Goal: Task Accomplishment & Management: Manage account settings

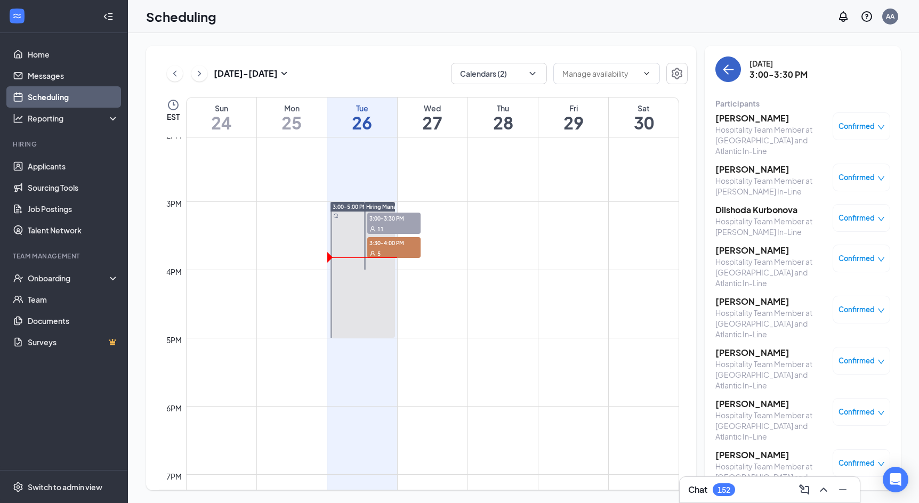
click at [728, 62] on button "back-button" at bounding box center [729, 70] width 26 height 26
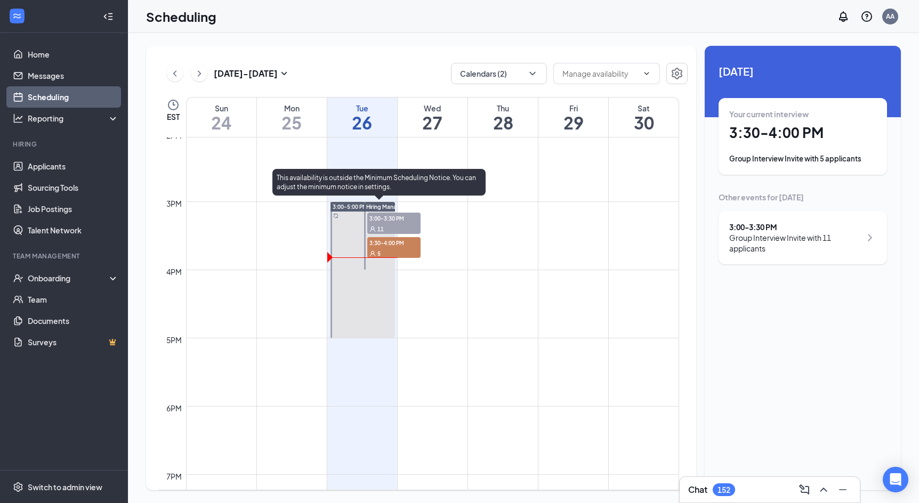
click at [389, 249] on div "5" at bounding box center [393, 253] width 53 height 11
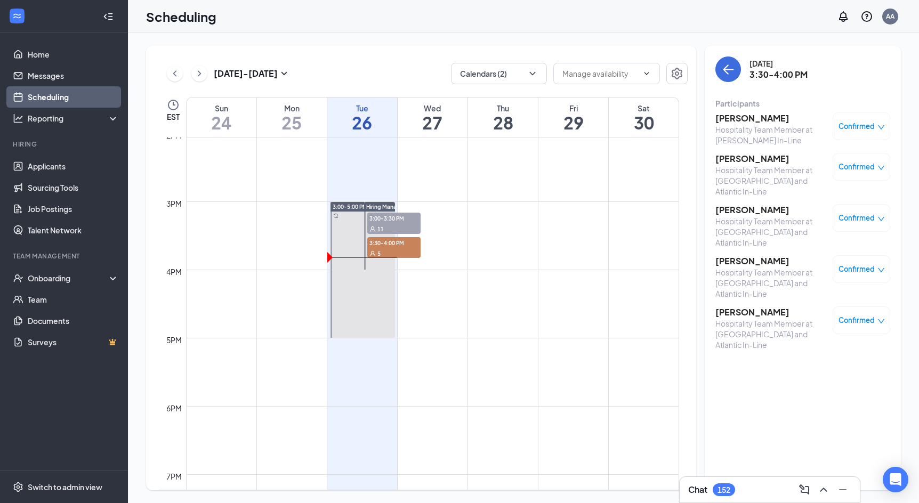
click at [874, 160] on div "Confirmed" at bounding box center [862, 167] width 58 height 28
click at [867, 170] on span "Confirmed" at bounding box center [857, 167] width 36 height 11
click at [735, 72] on button "back-button" at bounding box center [729, 70] width 26 height 26
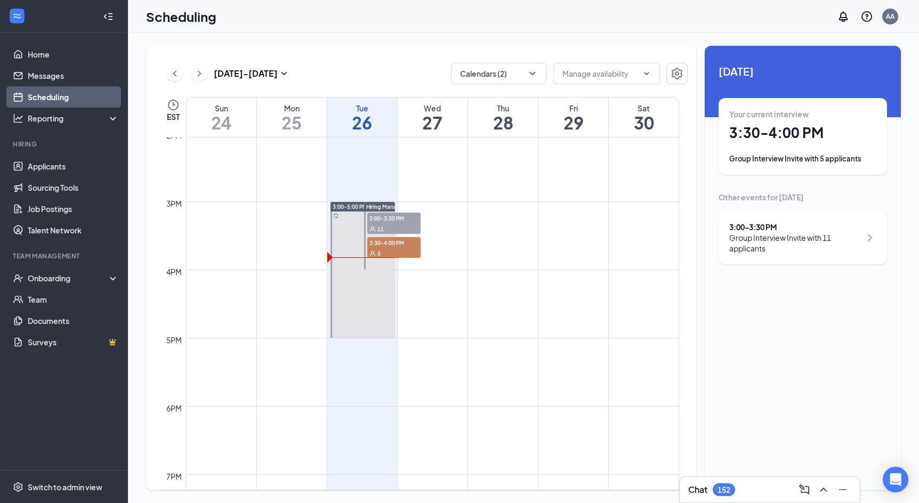
click at [778, 159] on div "Group Interview Invite with 5 applicants" at bounding box center [802, 159] width 147 height 11
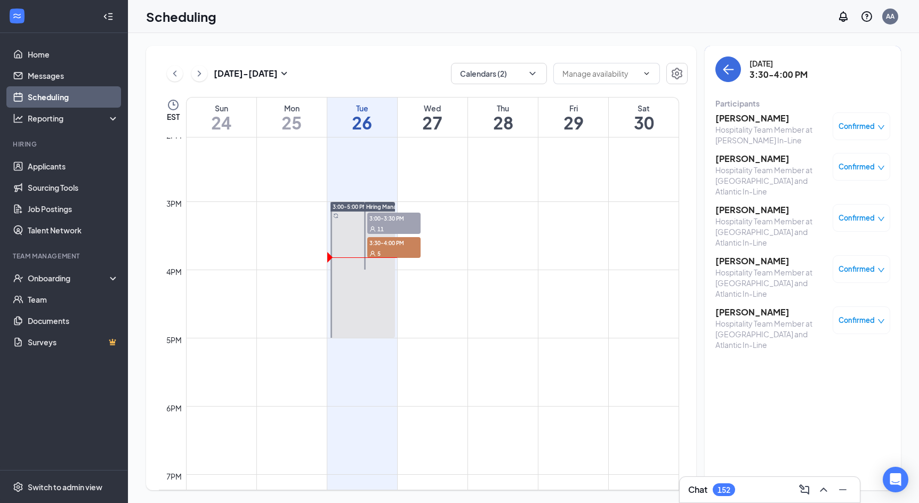
click at [716, 487] on div "152" at bounding box center [724, 490] width 22 height 13
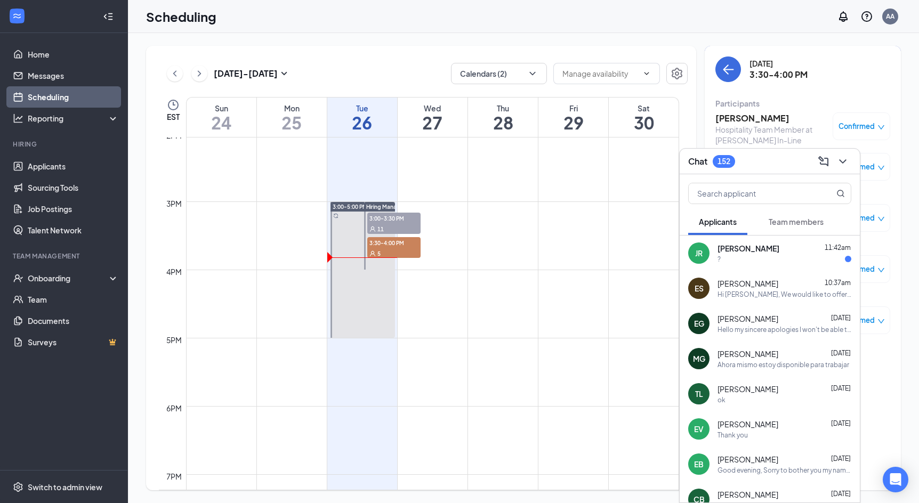
click at [751, 261] on div "?" at bounding box center [785, 259] width 134 height 9
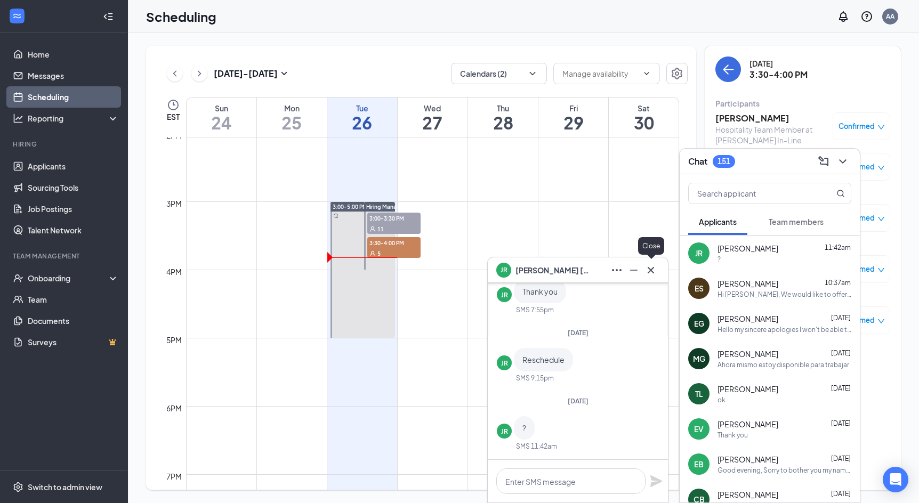
click at [654, 270] on icon "Cross" at bounding box center [651, 270] width 13 height 13
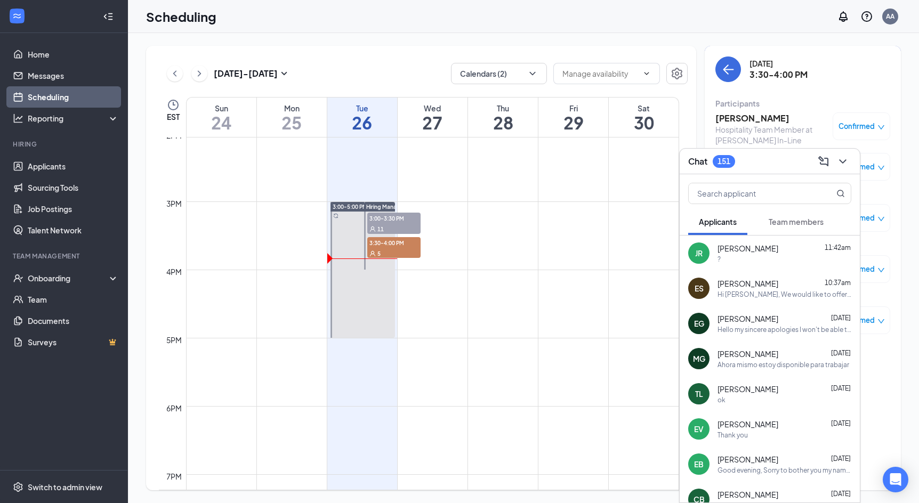
click at [765, 296] on div "Hi [PERSON_NAME], We would like to offer you a position at the Flatbush & Atlan…" at bounding box center [785, 294] width 134 height 9
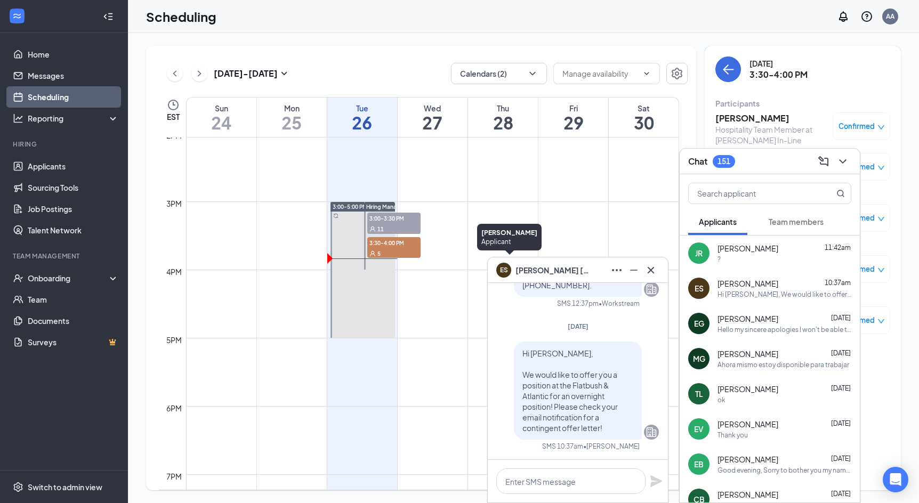
click at [503, 271] on div "ES" at bounding box center [504, 268] width 8 height 9
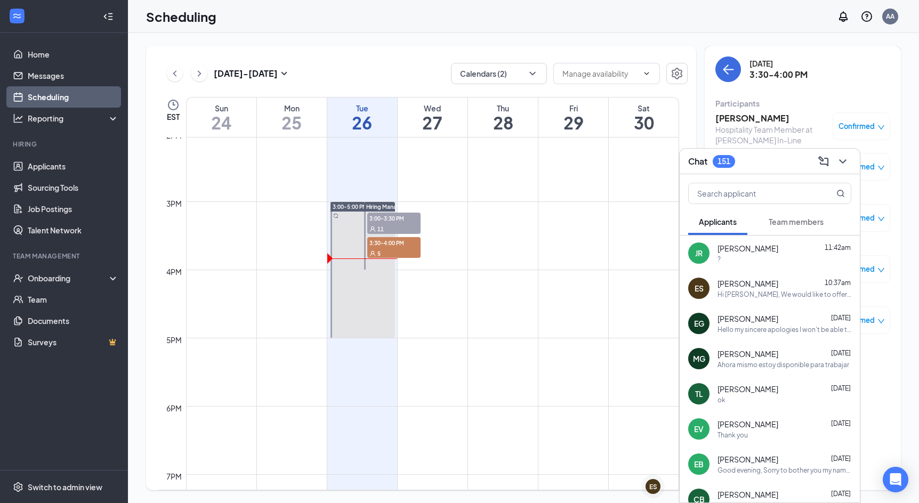
click at [649, 485] on div "ES" at bounding box center [653, 487] width 8 height 9
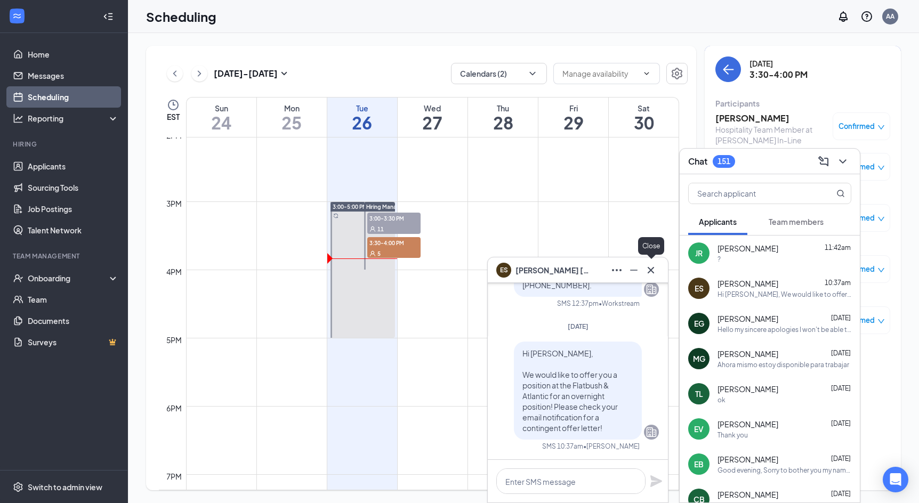
click at [650, 267] on icon "Cross" at bounding box center [651, 270] width 13 height 13
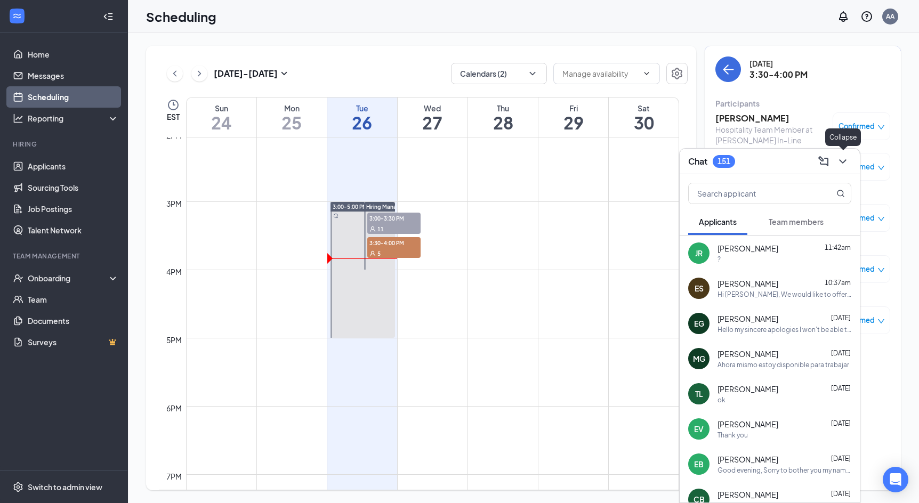
click at [840, 163] on icon "ChevronDown" at bounding box center [843, 161] width 13 height 13
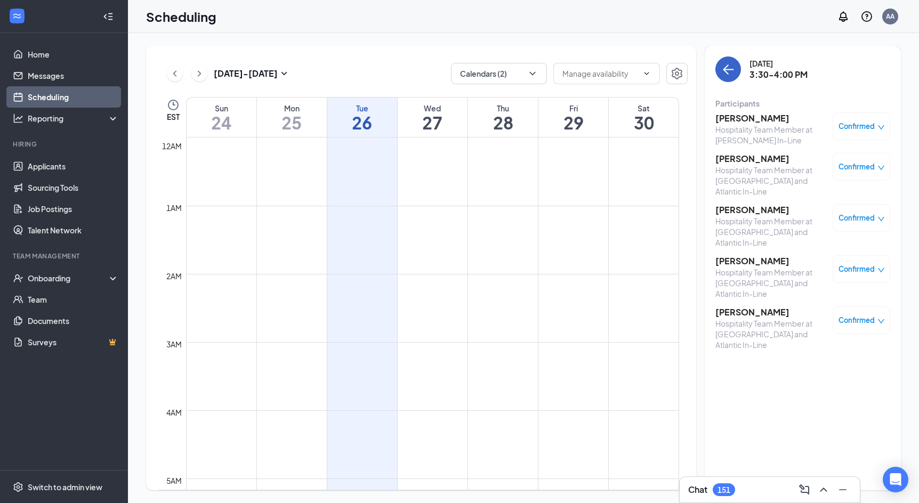
click at [728, 81] on button "back-button" at bounding box center [729, 70] width 26 height 26
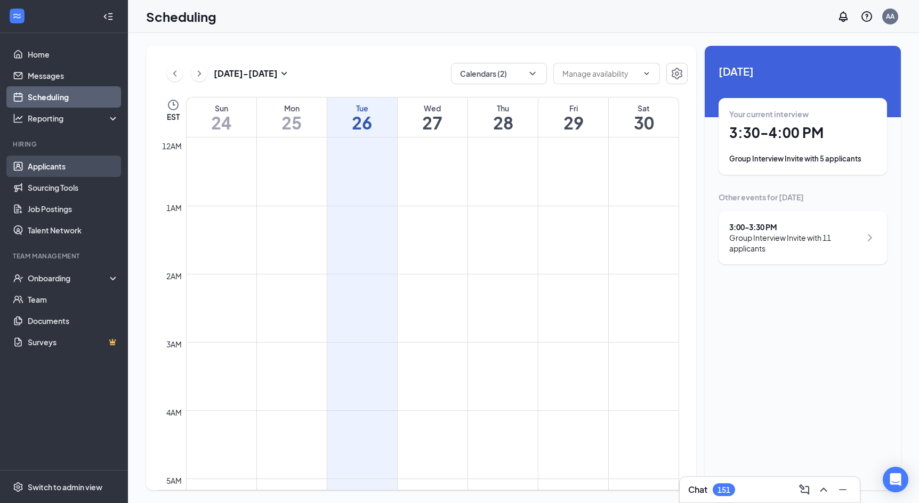
click at [90, 163] on link "Applicants" at bounding box center [73, 166] width 91 height 21
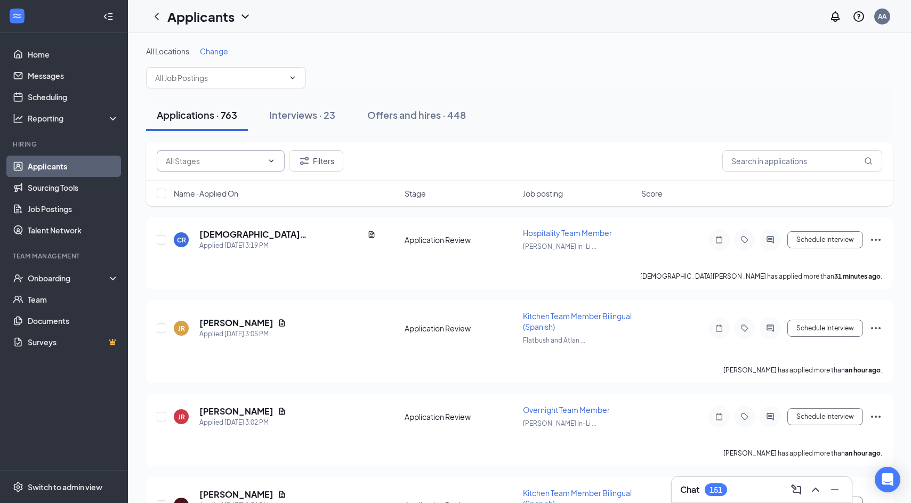
click at [262, 156] on input "text" at bounding box center [214, 161] width 97 height 12
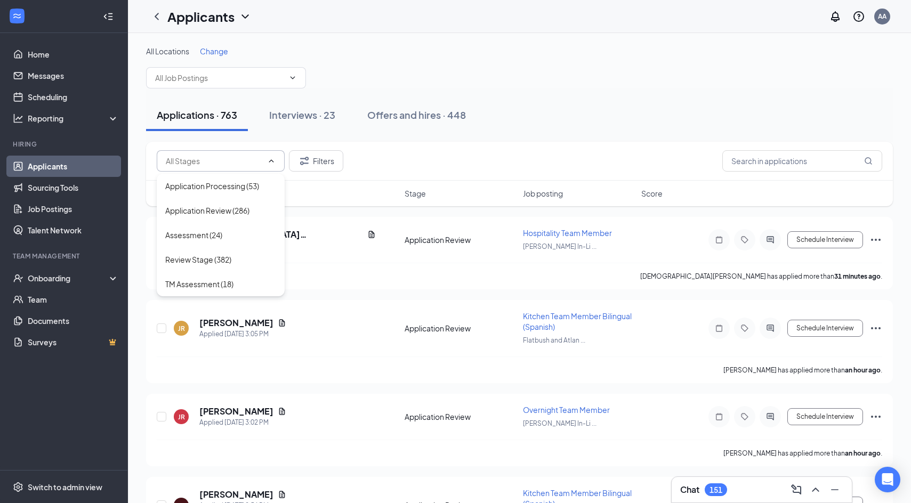
click at [260, 152] on span at bounding box center [221, 160] width 128 height 21
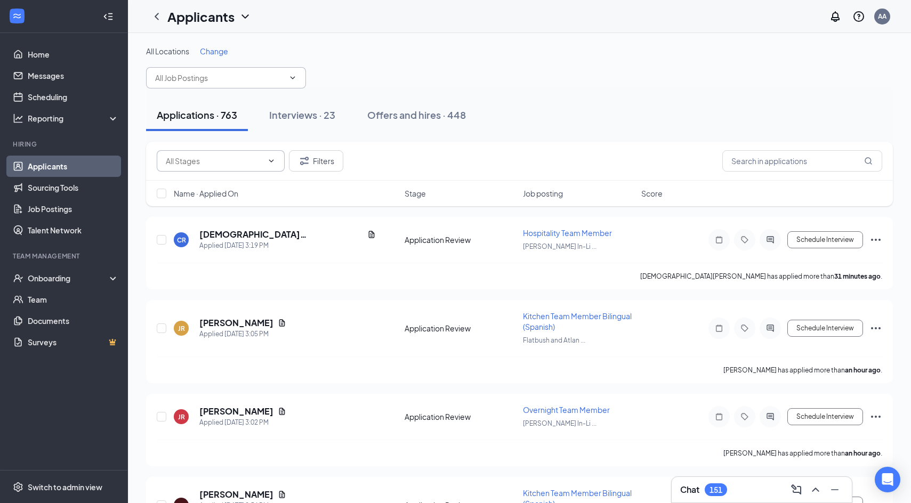
click at [240, 85] on span at bounding box center [226, 77] width 160 height 21
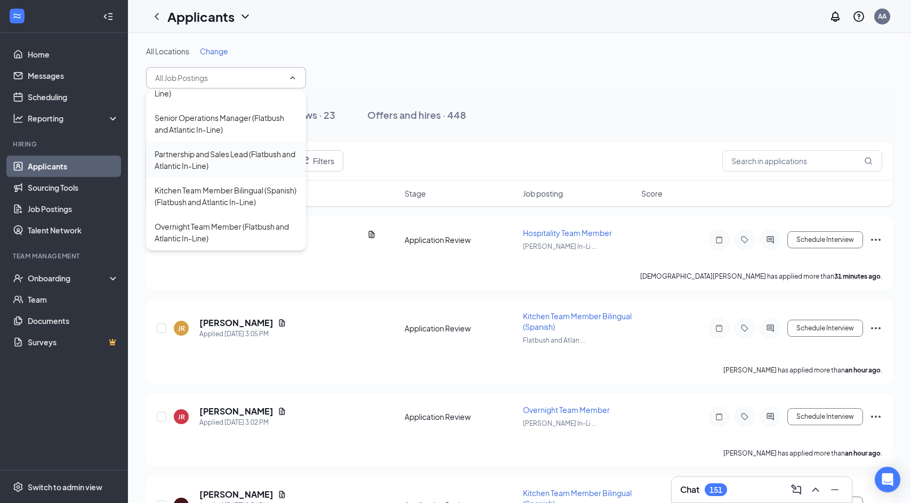
scroll to position [721, 0]
click at [244, 190] on div "Kitchen Team Member Bilingual (Spanish) (Flatbush and Atlantic In-Line)" at bounding box center [226, 195] width 143 height 23
type input "Kitchen Team Member Bilingual (Spanish) (Flatbush and Atlantic In-Line)"
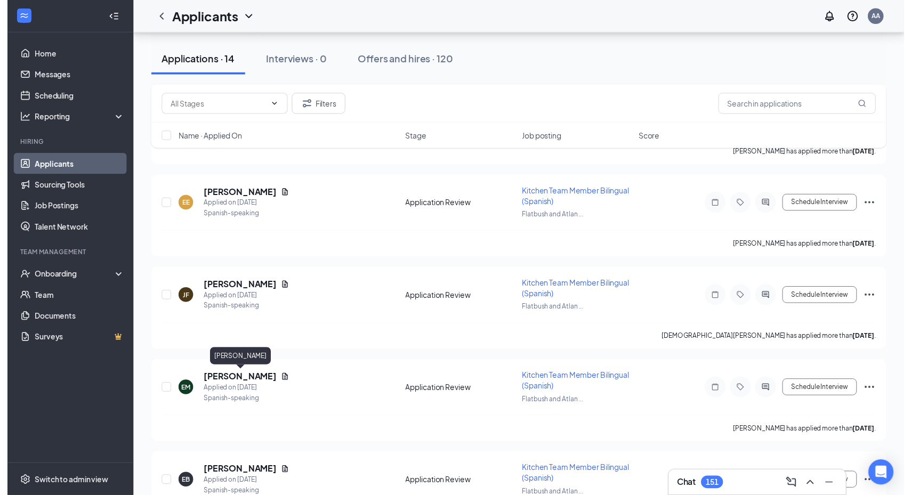
scroll to position [675, 0]
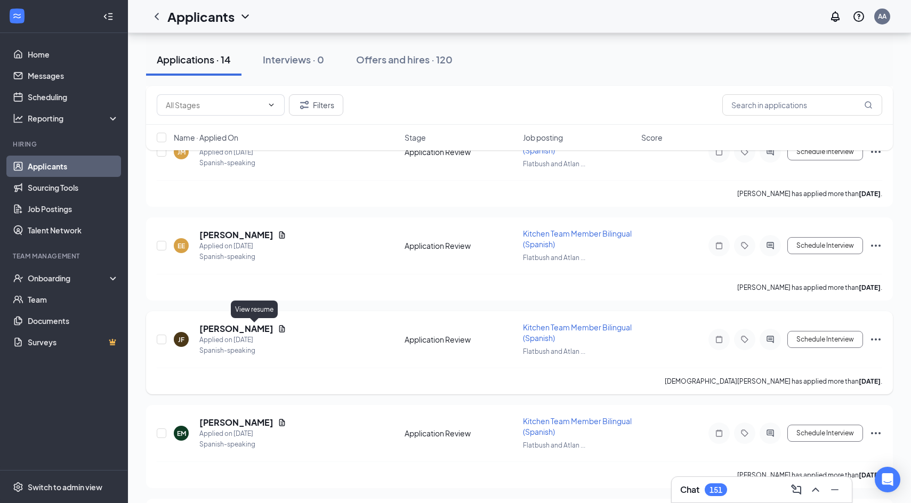
click at [278, 330] on icon "Document" at bounding box center [282, 329] width 9 height 9
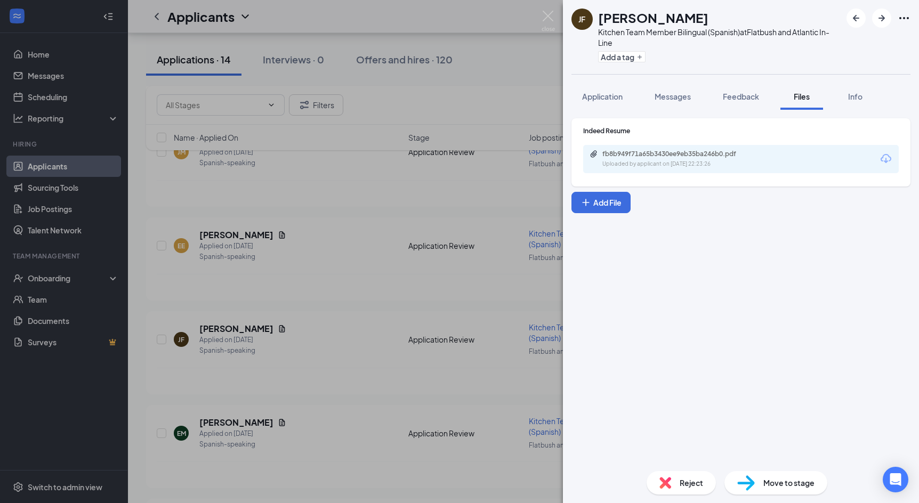
click at [645, 148] on div "fb8b949f71a65b3430ee9eb35ba246b0.pdf Uploaded by applicant on [DATE] 22:23:26" at bounding box center [741, 159] width 316 height 28
click at [643, 160] on div "Uploaded by applicant on [DATE] 22:23:26" at bounding box center [682, 164] width 160 height 9
click at [541, 20] on div "[PERSON_NAME][DEMOGRAPHIC_DATA] Kitchen Team Member Bilingual (Spanish) at [GEO…" at bounding box center [459, 251] width 919 height 503
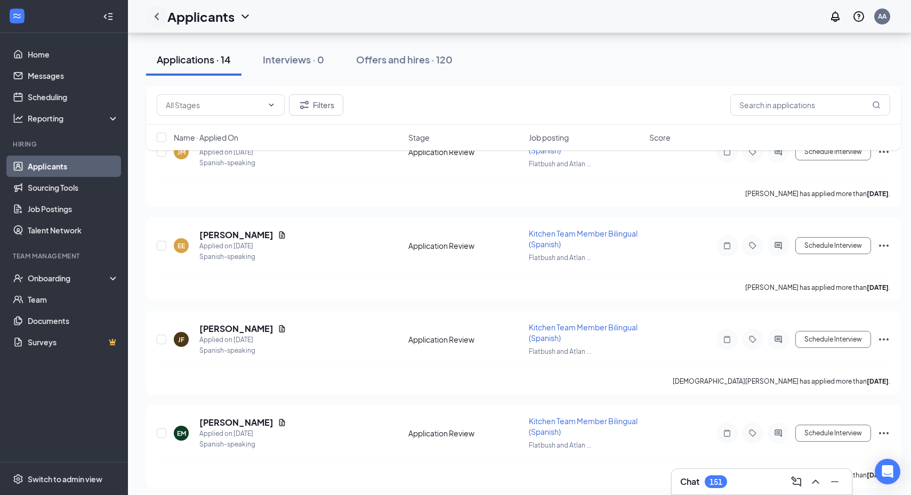
click at [159, 22] on icon "ChevronLeft" at bounding box center [156, 16] width 13 height 13
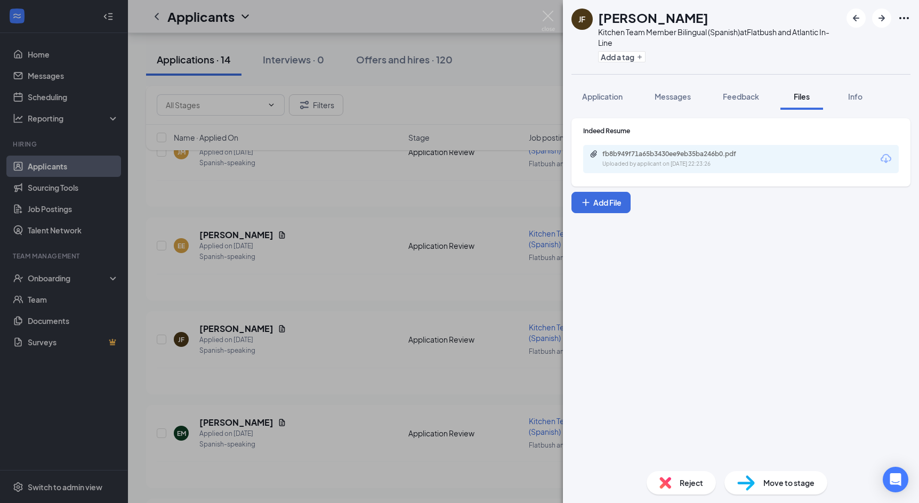
click at [586, 79] on div "[PERSON_NAME][DEMOGRAPHIC_DATA] Kitchen Team Member Bilingual (Spanish) at [GEO…" at bounding box center [741, 251] width 356 height 503
click at [524, 80] on div "[PERSON_NAME][DEMOGRAPHIC_DATA] Kitchen Team Member Bilingual (Spanish) at [GEO…" at bounding box center [459, 251] width 919 height 503
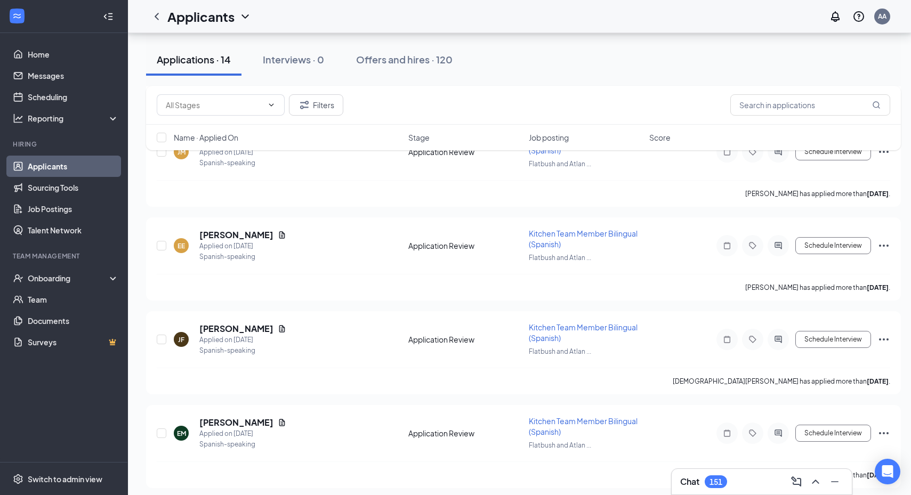
click at [41, 166] on link "Applicants" at bounding box center [73, 166] width 91 height 21
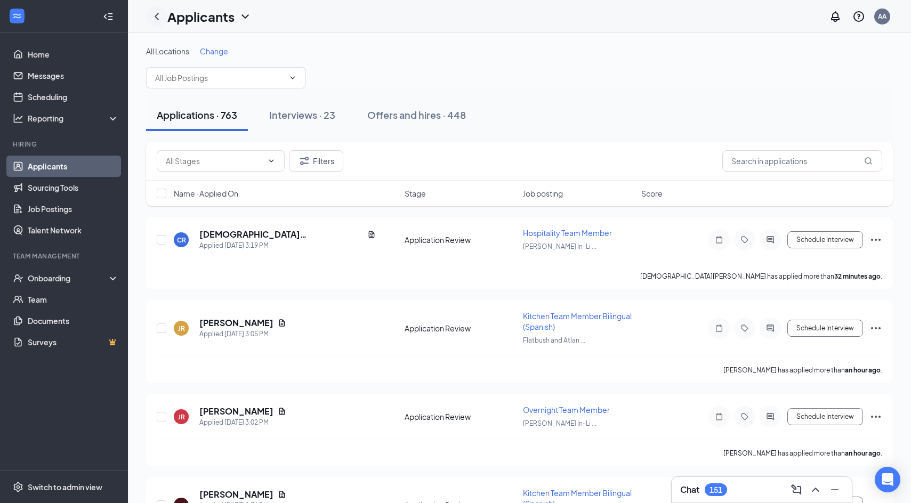
click at [158, 19] on icon "ChevronLeft" at bounding box center [157, 16] width 4 height 7
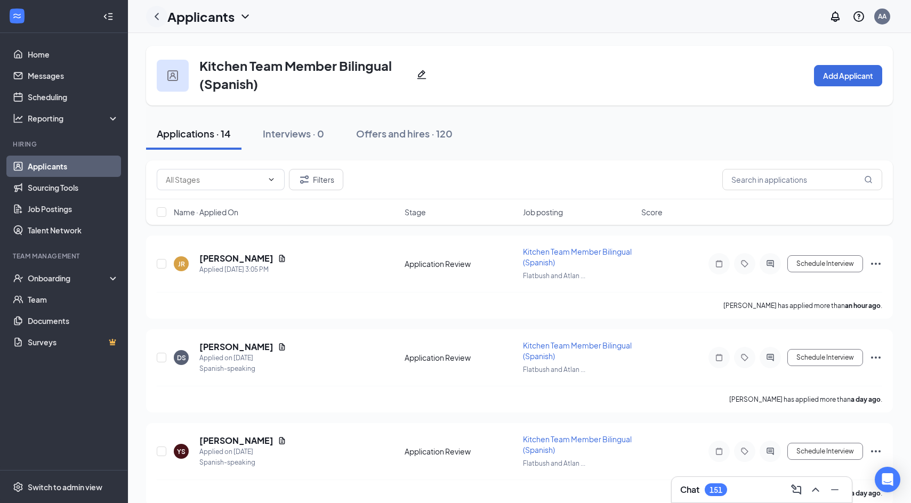
click at [154, 18] on icon "ChevronLeft" at bounding box center [156, 16] width 13 height 13
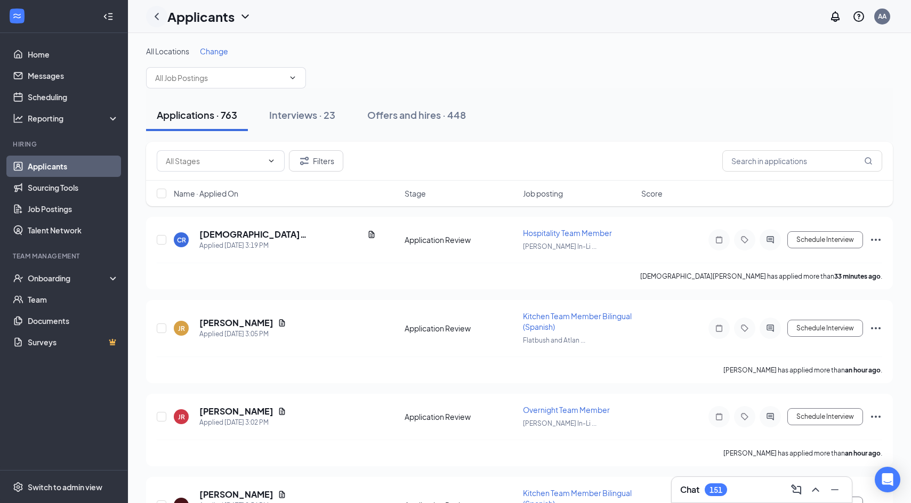
click at [154, 18] on icon "ChevronLeft" at bounding box center [156, 16] width 13 height 13
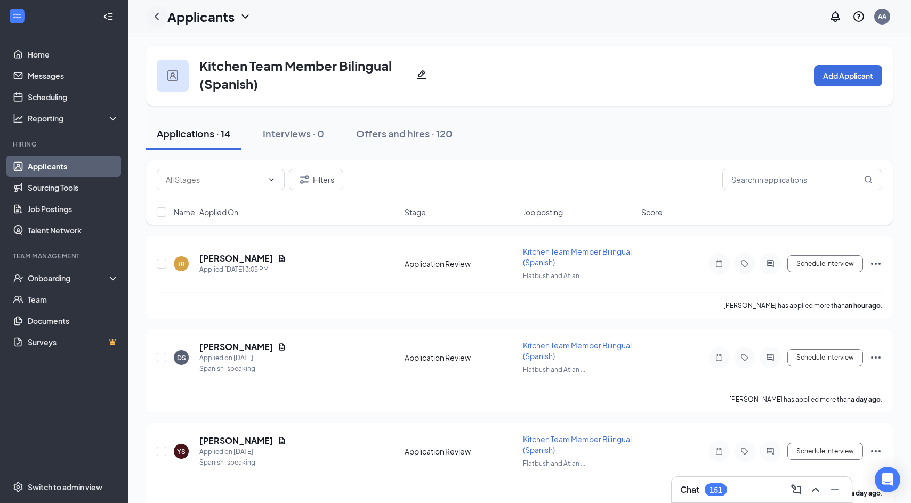
click at [154, 18] on icon "ChevronLeft" at bounding box center [156, 16] width 13 height 13
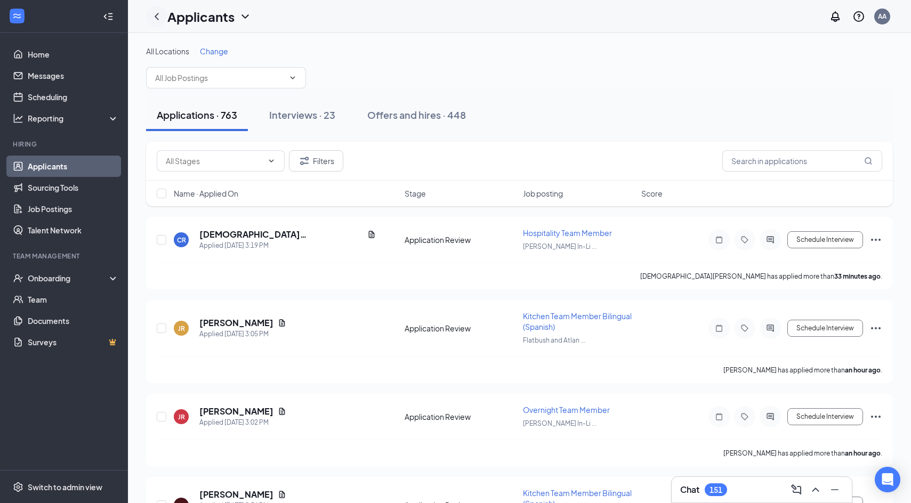
click at [154, 18] on icon "ChevronLeft" at bounding box center [156, 16] width 13 height 13
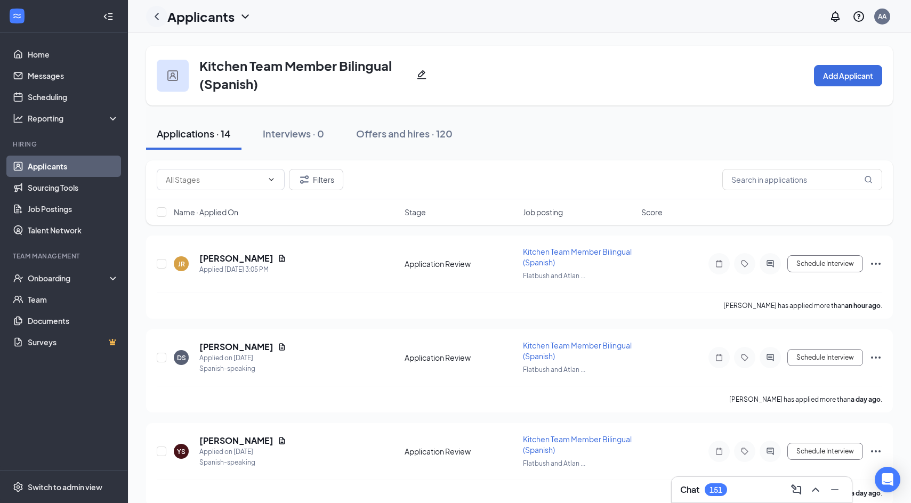
click at [154, 18] on icon "ChevronLeft" at bounding box center [156, 16] width 13 height 13
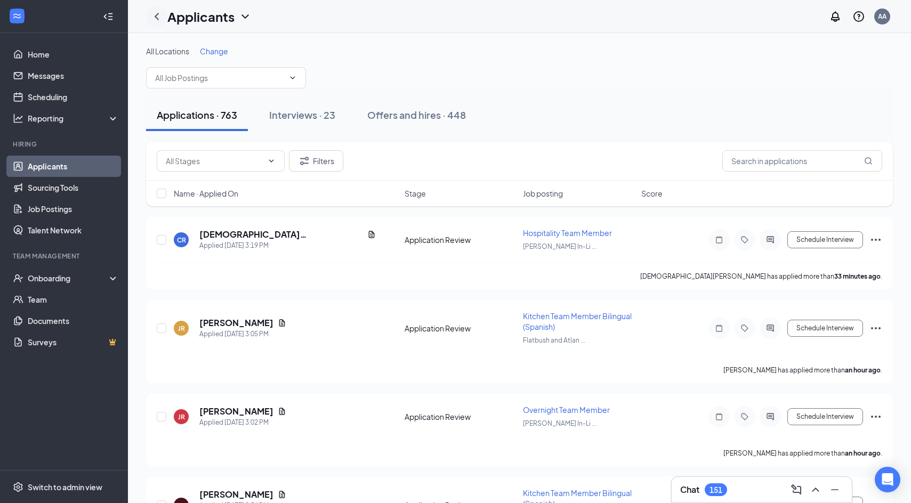
click at [154, 18] on icon "ChevronLeft" at bounding box center [156, 16] width 13 height 13
click at [157, 19] on icon "ChevronLeft" at bounding box center [156, 16] width 13 height 13
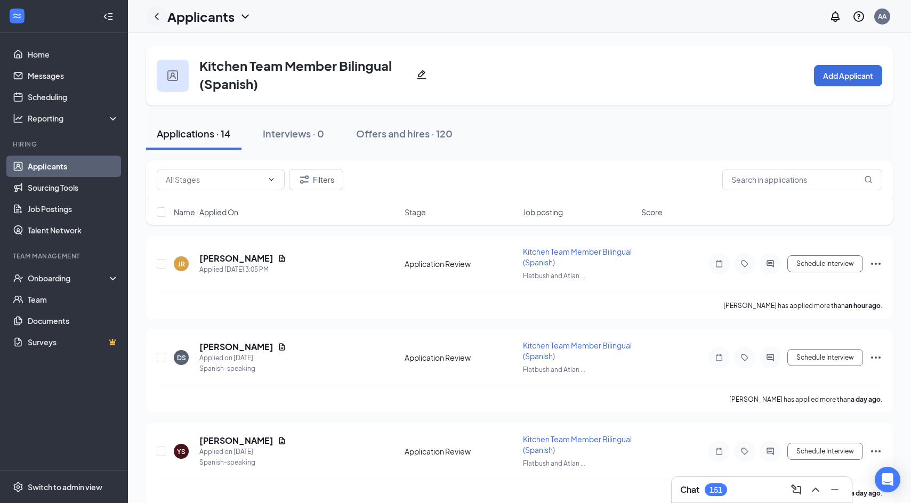
click at [157, 19] on icon "ChevronLeft" at bounding box center [156, 16] width 13 height 13
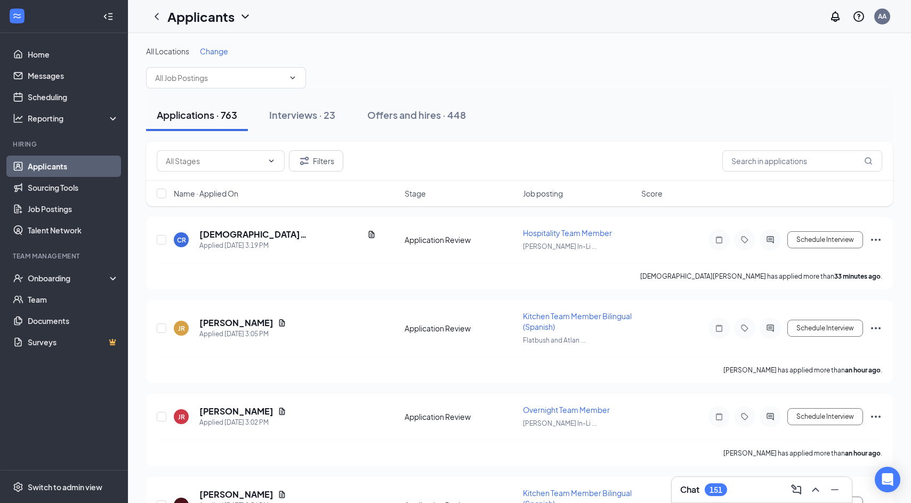
click at [75, 164] on link "Applicants" at bounding box center [73, 166] width 91 height 21
click at [184, 115] on div "Applications · 763" at bounding box center [197, 114] width 81 height 13
click at [66, 166] on link "Applicants" at bounding box center [73, 166] width 91 height 21
click at [198, 127] on button "Applications · 763" at bounding box center [197, 115] width 102 height 32
click at [154, 12] on icon "ChevronLeft" at bounding box center [156, 16] width 13 height 13
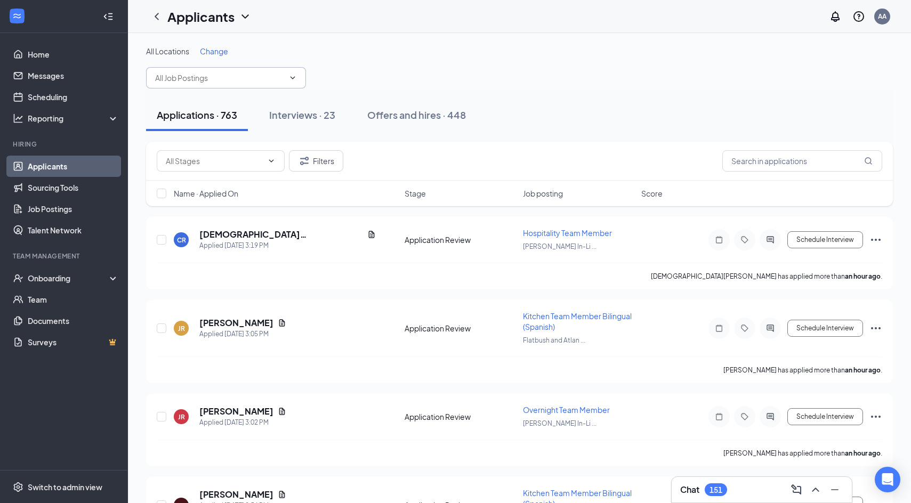
click at [198, 76] on input "text" at bounding box center [219, 78] width 129 height 12
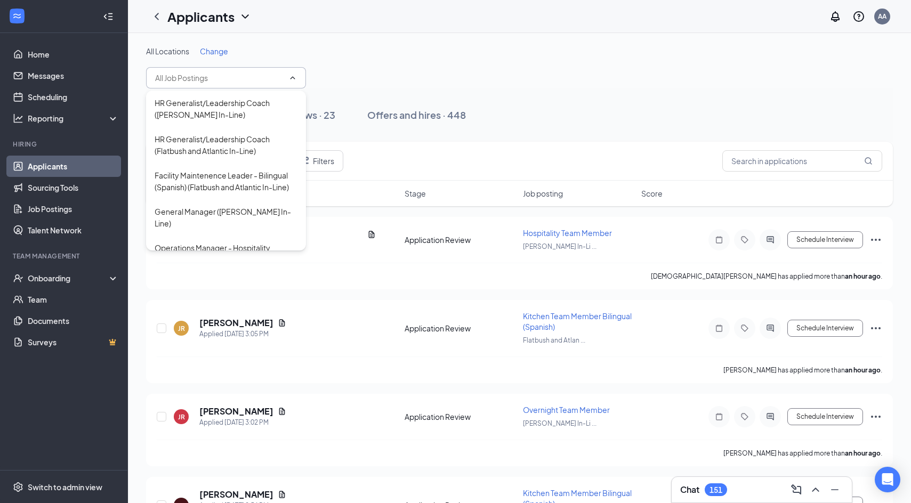
click at [509, 63] on div "All Locations Change" at bounding box center [519, 67] width 747 height 43
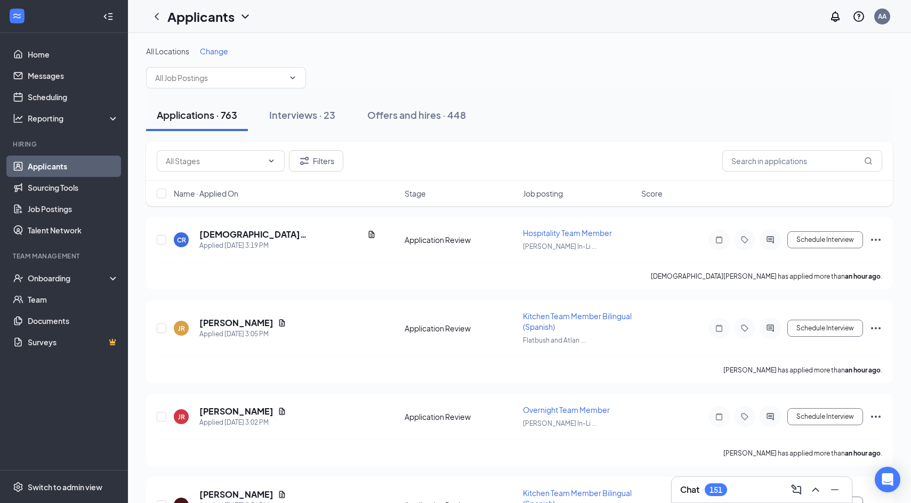
click at [750, 173] on div "Filters" at bounding box center [519, 161] width 747 height 39
click at [753, 159] on input "text" at bounding box center [802, 160] width 160 height 21
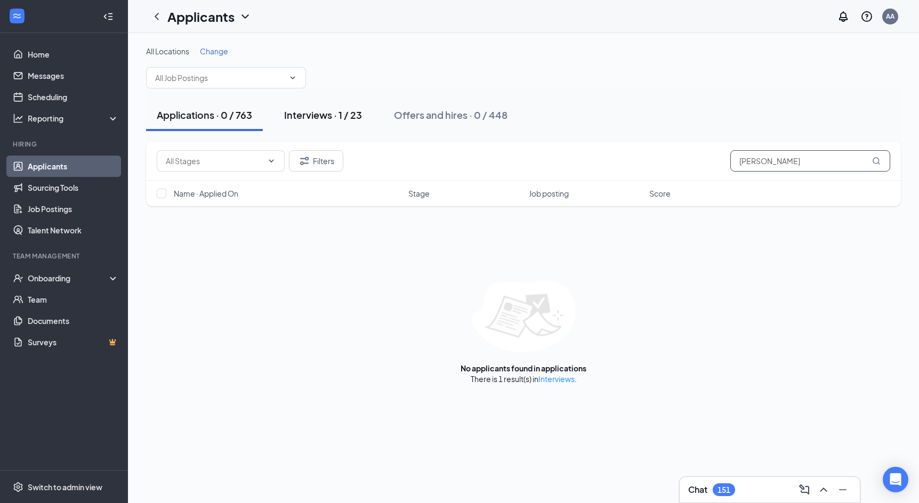
type input "[PERSON_NAME]"
click at [338, 126] on button "Interviews · 1 / 23" at bounding box center [323, 115] width 99 height 32
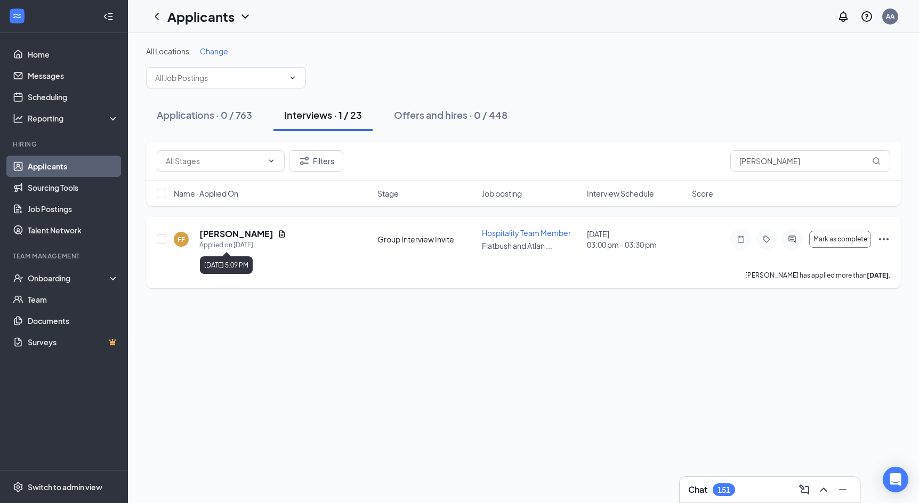
click at [239, 234] on h5 "[PERSON_NAME]" at bounding box center [236, 234] width 74 height 12
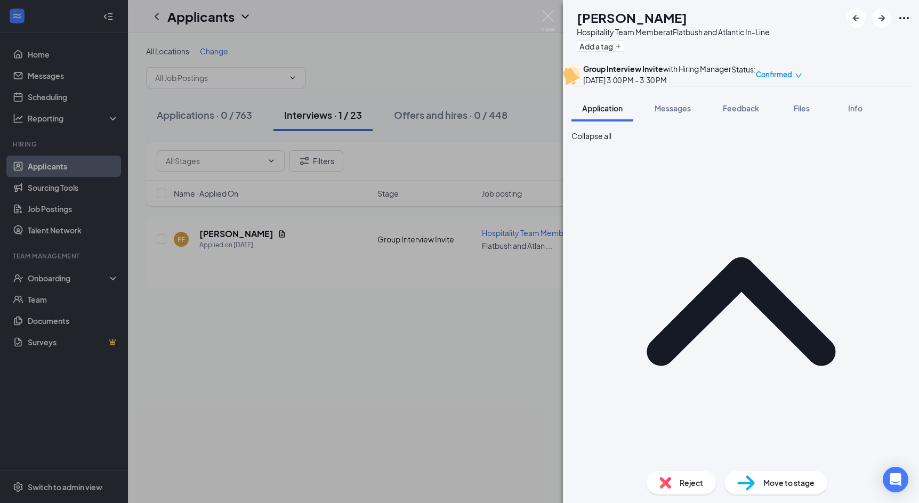
click at [523, 78] on div "FF [PERSON_NAME] Hospitality Team Member at Flatbush and Atlantic In-Line Add a…" at bounding box center [459, 251] width 919 height 503
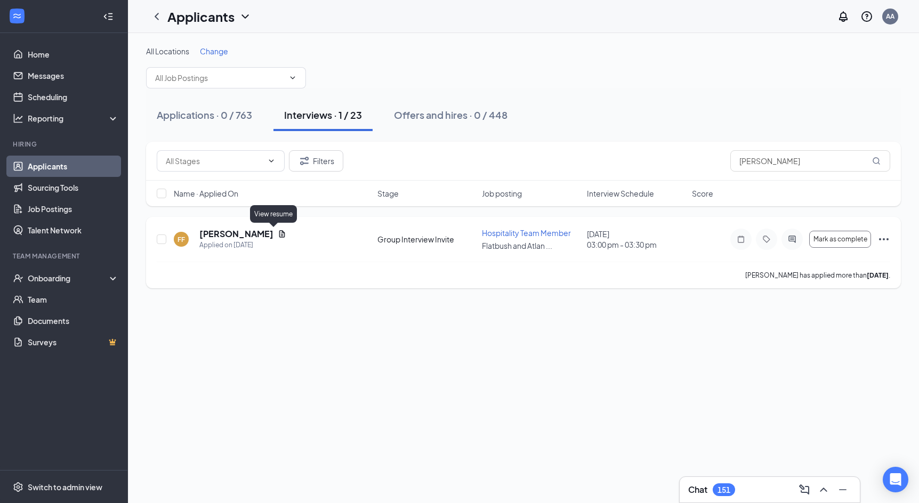
click at [278, 235] on icon "Document" at bounding box center [282, 234] width 9 height 9
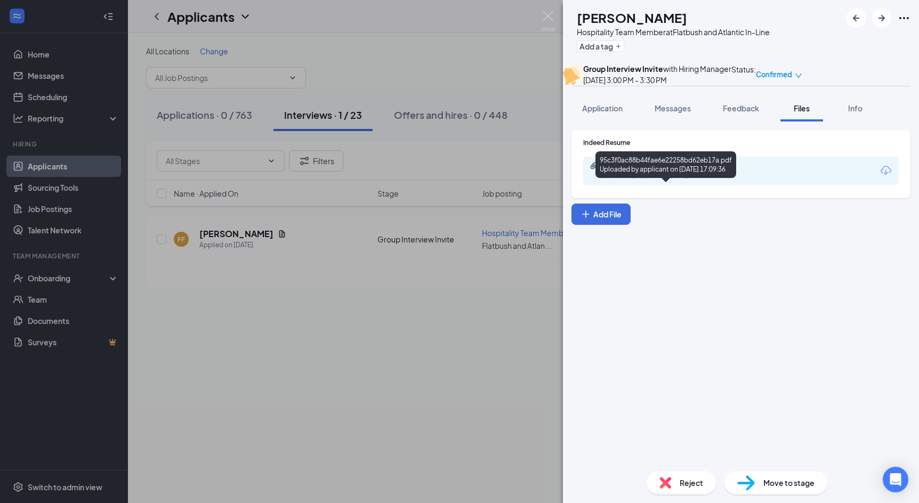
click at [637, 170] on div "95c3f0ac88b44fae6e22258bd62eb17a.pdf" at bounding box center [676, 166] width 149 height 9
click at [552, 23] on img at bounding box center [548, 21] width 13 height 21
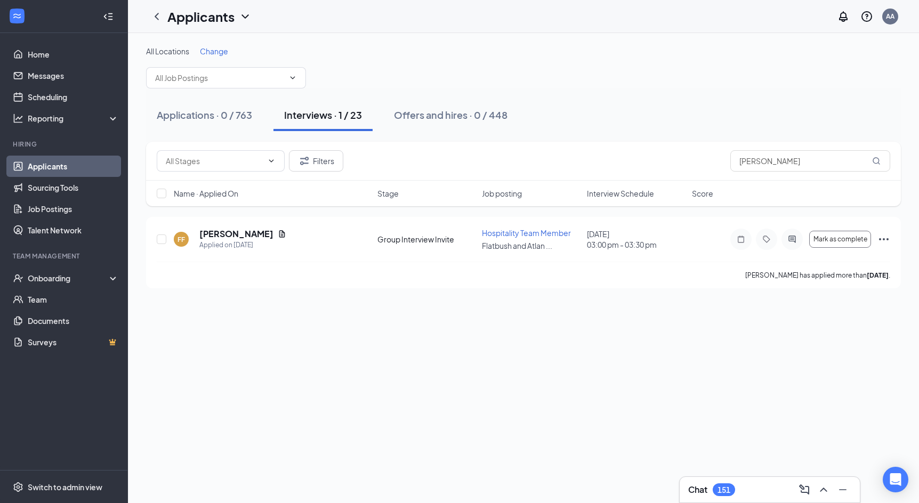
click at [493, 55] on div "All Locations Change" at bounding box center [523, 51] width 755 height 11
click at [152, 15] on icon "ChevronLeft" at bounding box center [156, 16] width 13 height 13
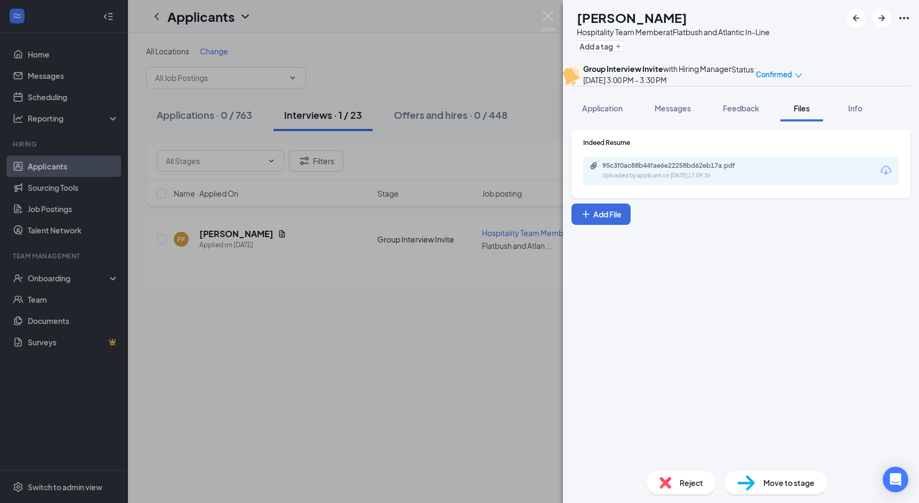
click at [474, 18] on div "FF [PERSON_NAME] Hospitality Team Member at Flatbush and Atlantic In-Line Add a…" at bounding box center [459, 251] width 919 height 503
